Goal: Information Seeking & Learning: Learn about a topic

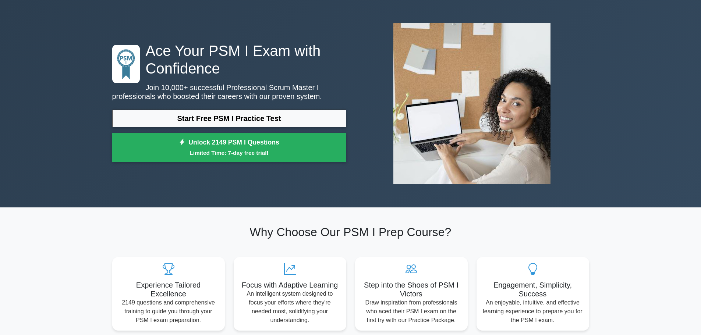
scroll to position [37, 0]
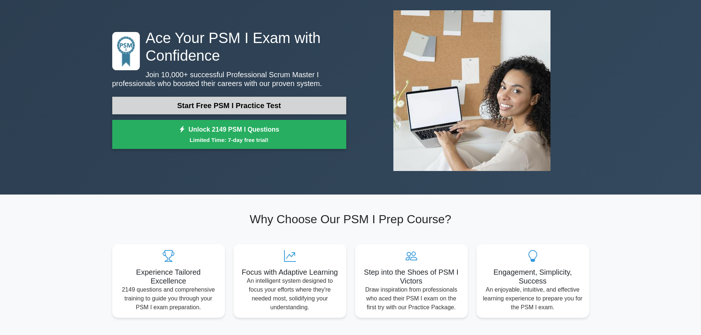
click at [218, 104] on link "Start Free PSM I Practice Test" at bounding box center [229, 106] width 234 height 18
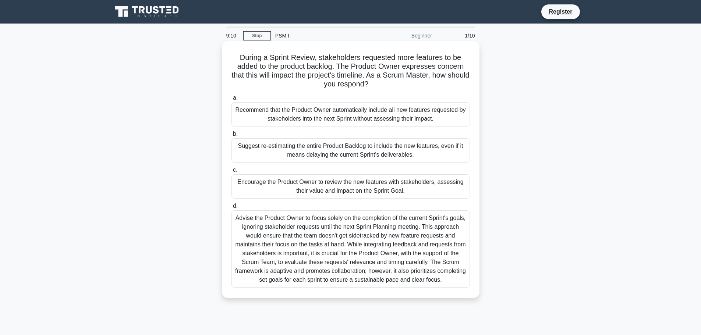
click at [429, 187] on div "Encourage the Product Owner to review the new features with stakeholders, asses…" at bounding box center [350, 186] width 238 height 24
click at [231, 172] on input "c. Encourage the Product Owner to review the new features with stakeholders, as…" at bounding box center [231, 170] width 0 height 5
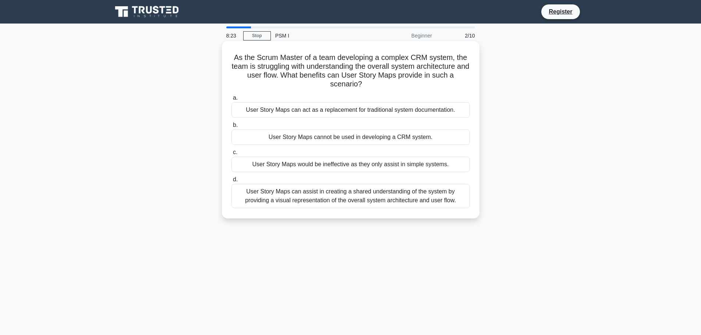
click at [444, 200] on div "User Story Maps can assist in creating a shared understanding of the system by …" at bounding box center [350, 196] width 238 height 24
click at [231, 182] on input "d. User Story Maps can assist in creating a shared understanding of the system …" at bounding box center [231, 179] width 0 height 5
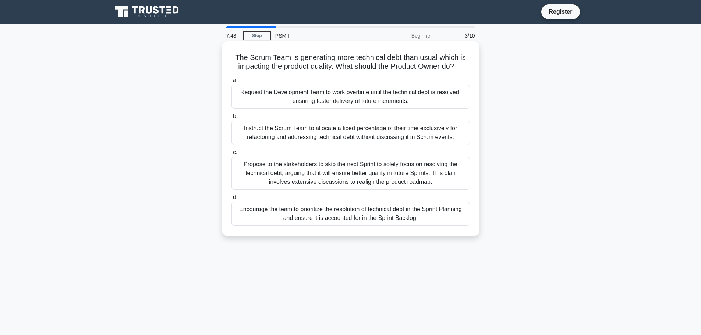
click at [447, 217] on div "Encourage the team to prioritize the resolution of technical debt in the Sprint…" at bounding box center [350, 214] width 238 height 24
click at [231, 200] on input "d. Encourage the team to prioritize the resolution of technical debt in the Spr…" at bounding box center [231, 197] width 0 height 5
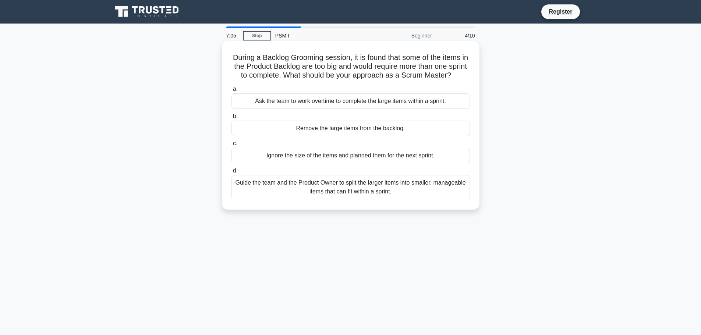
click at [386, 194] on div "Guide the team and the Product Owner to split the larger items into smaller, ma…" at bounding box center [350, 187] width 238 height 24
click at [231, 173] on input "d. Guide the team and the Product Owner to split the larger items into smaller,…" at bounding box center [231, 170] width 0 height 5
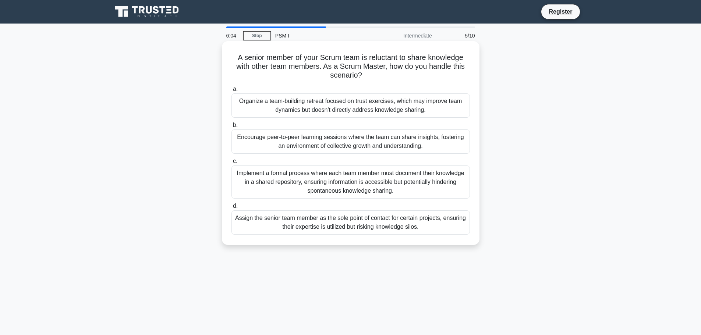
click at [449, 220] on div "Assign the senior team member as the sole point of contact for certain projects…" at bounding box center [350, 222] width 238 height 24
click at [231, 208] on input "d. Assign the senior team member as the sole point of contact for certain proje…" at bounding box center [231, 206] width 0 height 5
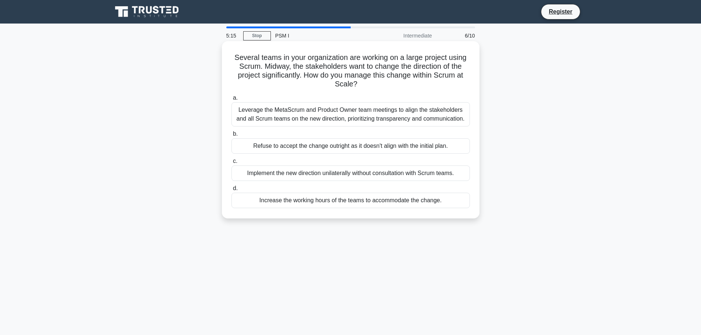
click at [406, 118] on div "Leverage the MetaScrum and Product Owner team meetings to align the stakeholder…" at bounding box center [350, 114] width 238 height 24
click at [231, 100] on input "a. Leverage the MetaScrum and Product Owner team meetings to align the stakehol…" at bounding box center [231, 98] width 0 height 5
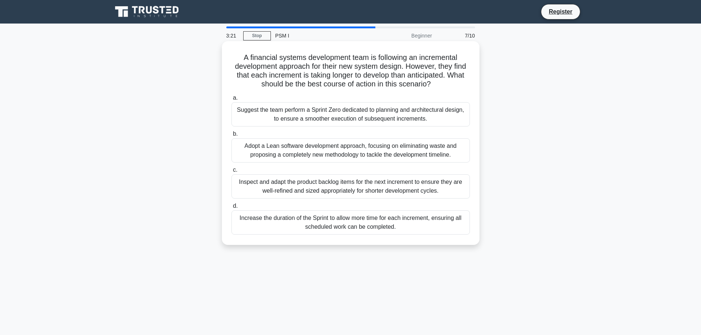
click at [331, 188] on div "Inspect and adapt the product backlog items for the next increment to ensure th…" at bounding box center [350, 186] width 238 height 24
click at [231, 172] on input "c. Inspect and adapt the product backlog items for the next increment to ensure…" at bounding box center [231, 170] width 0 height 5
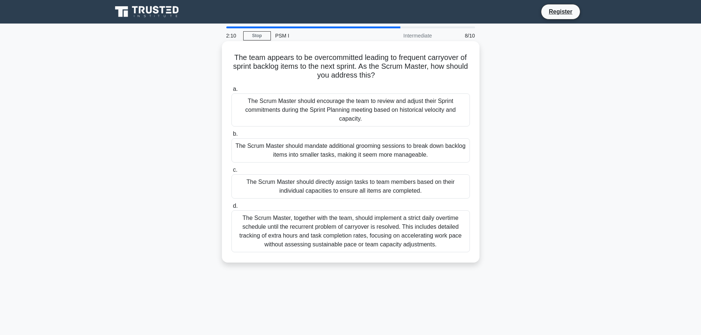
click at [324, 110] on div "The Scrum Master should encourage the team to review and adjust their Sprint co…" at bounding box center [350, 109] width 238 height 33
click at [231, 92] on input "a. The Scrum Master should encourage the team to review and adjust their Sprint…" at bounding box center [231, 89] width 0 height 5
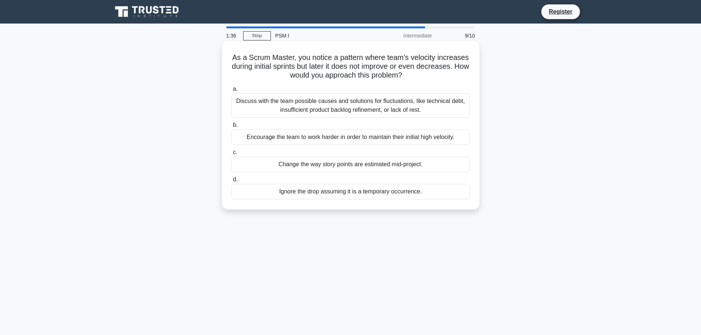
click at [385, 104] on div "Discuss with the team possible causes and solutions for fluctuations, like tech…" at bounding box center [350, 105] width 238 height 24
click at [231, 92] on input "a. Discuss with the team possible causes and solutions for fluctuations, like t…" at bounding box center [231, 89] width 0 height 5
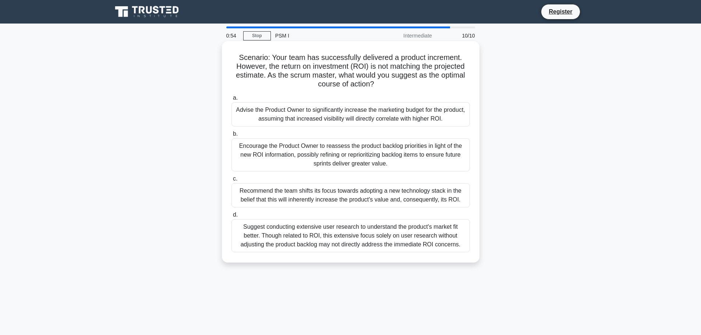
click at [318, 240] on div "Suggest conducting extensive user research to understand the product's market f…" at bounding box center [350, 235] width 238 height 33
click at [231, 217] on input "d. Suggest conducting extensive user research to understand the product's marke…" at bounding box center [231, 215] width 0 height 5
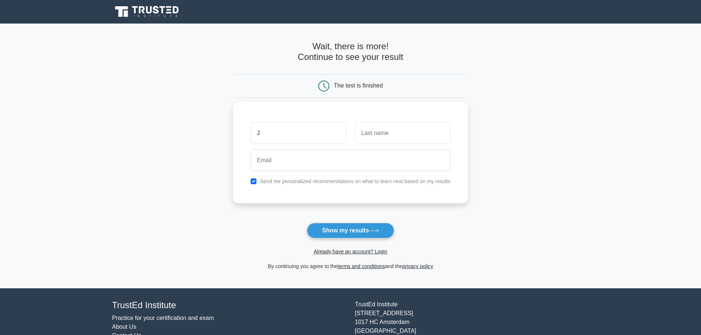
type input "Jeannes"
click at [377, 135] on input "text" at bounding box center [402, 132] width 95 height 21
type input "rizzonelli"
click at [300, 159] on input "email" at bounding box center [350, 160] width 200 height 21
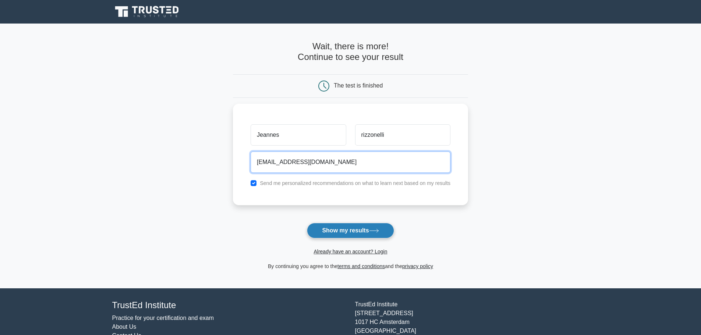
type input "Ragnar25@gmail.com"
click at [326, 231] on button "Show my results" at bounding box center [350, 230] width 87 height 15
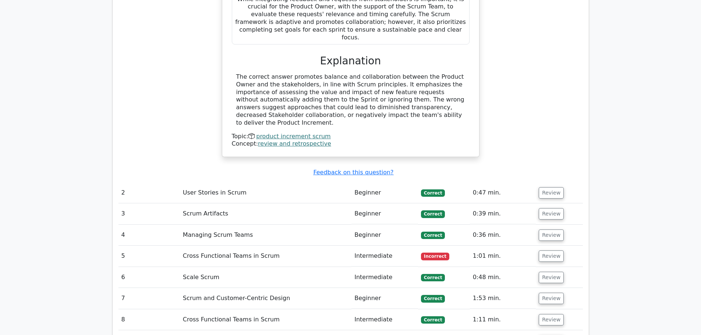
scroll to position [956, 0]
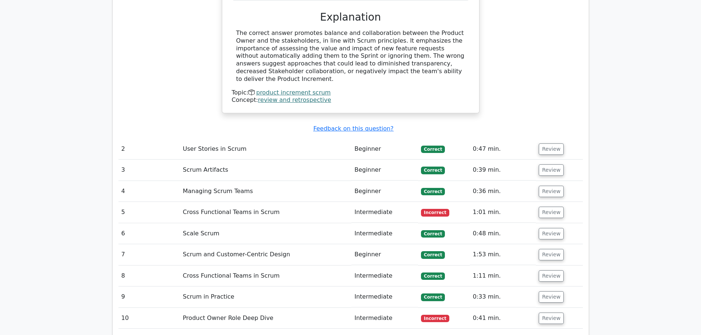
click at [310, 202] on td "Cross Functional Teams in Scrum" at bounding box center [265, 212] width 171 height 21
click at [552, 207] on button "Review" at bounding box center [550, 212] width 25 height 11
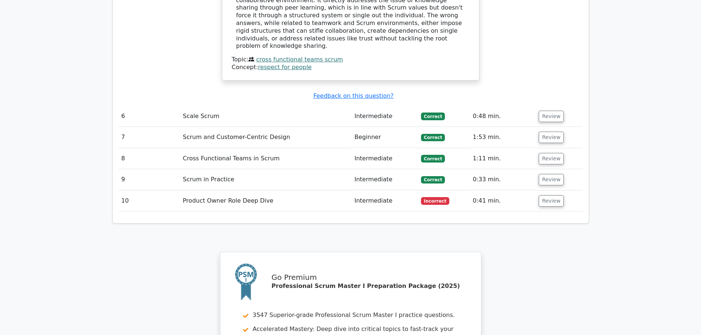
scroll to position [1397, 0]
click at [465, 190] on td "Incorrect" at bounding box center [444, 200] width 52 height 21
click at [555, 195] on button "Review" at bounding box center [550, 200] width 25 height 11
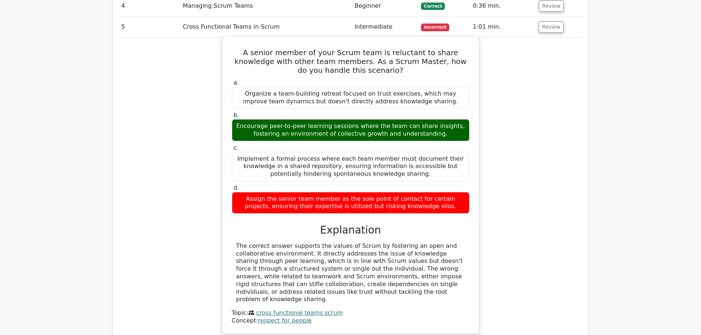
scroll to position [1140, 0]
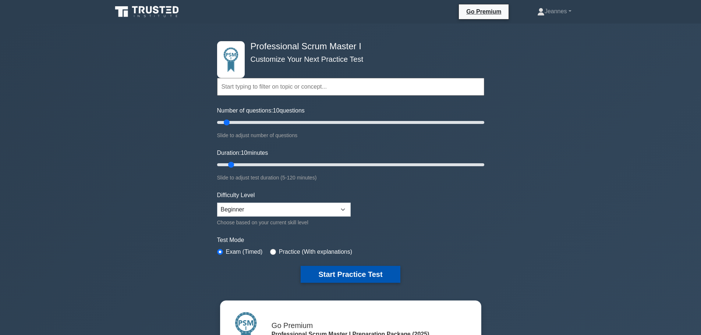
click at [337, 275] on button "Start Practice Test" at bounding box center [349, 274] width 99 height 17
